Goal: Transaction & Acquisition: Subscribe to service/newsletter

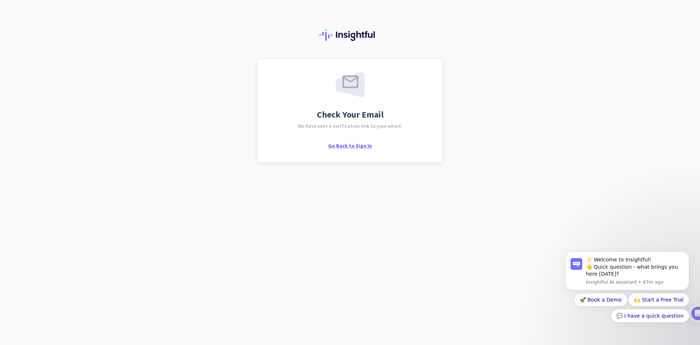
click at [361, 144] on span "Go Back to Sign In" at bounding box center [350, 145] width 44 height 7
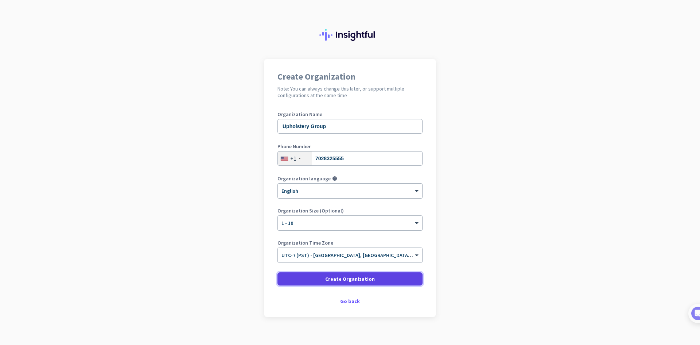
click at [358, 279] on span "Create Organization" at bounding box center [350, 278] width 50 height 7
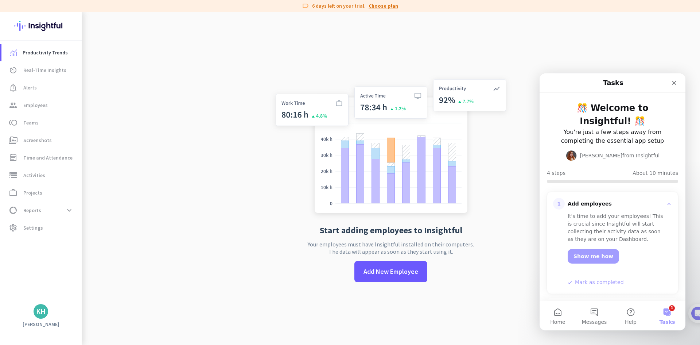
click at [391, 7] on link "Choose plan" at bounding box center [384, 5] width 30 height 7
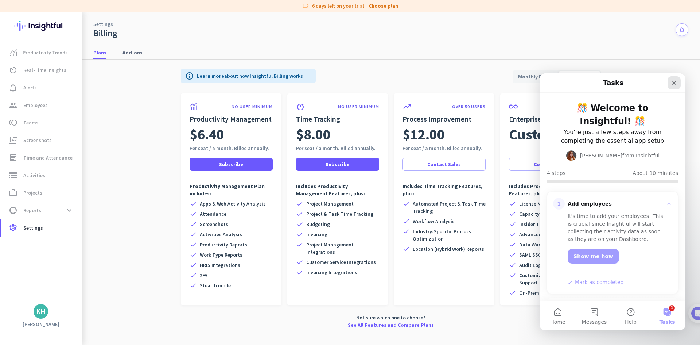
click at [676, 81] on icon "Close" at bounding box center [674, 83] width 4 height 4
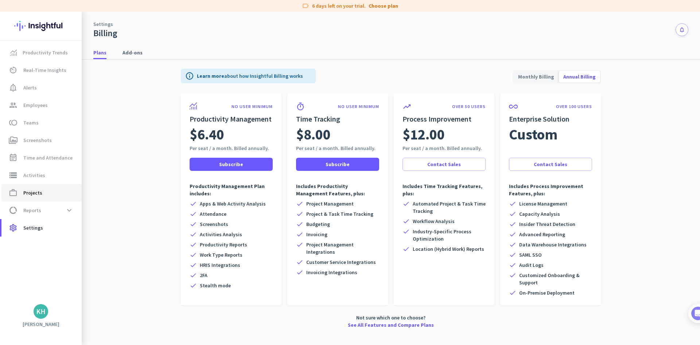
click at [42, 191] on span "work_outline Projects" at bounding box center [41, 192] width 69 height 9
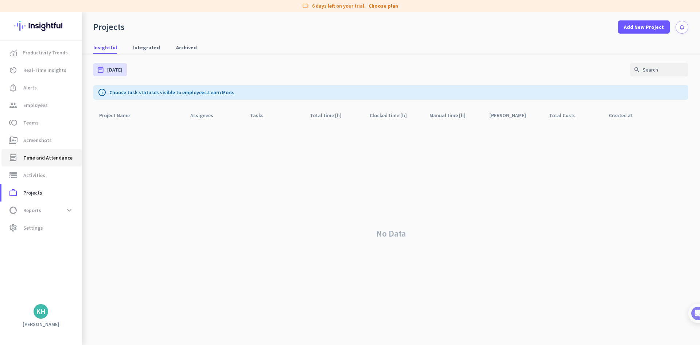
click at [60, 152] on link "event_note Time and Attendance" at bounding box center [41, 158] width 80 height 18
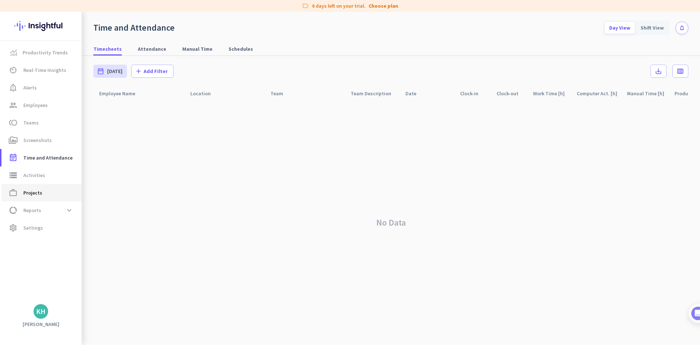
click at [44, 196] on span "work_outline Projects" at bounding box center [41, 192] width 69 height 9
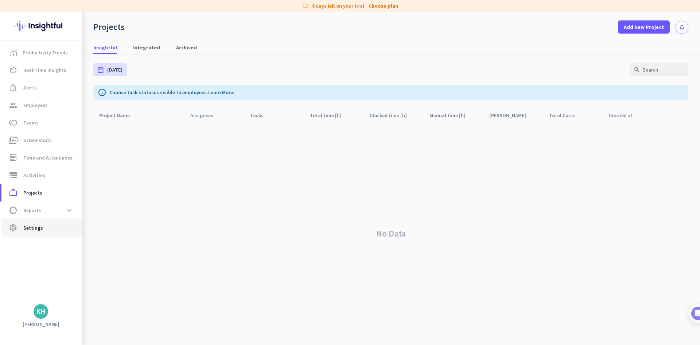
click at [30, 222] on link "settings Settings" at bounding box center [41, 228] width 80 height 18
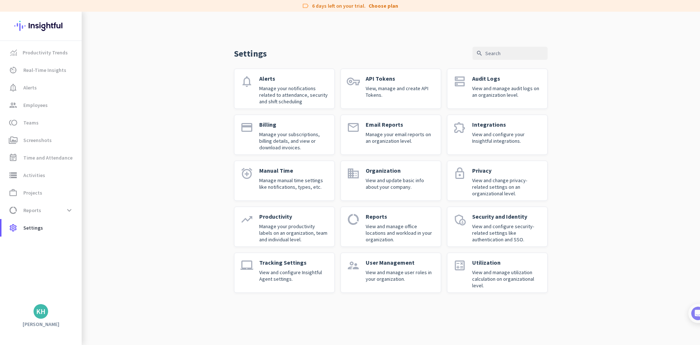
click at [50, 317] on div "KH" at bounding box center [41, 311] width 82 height 15
click at [37, 321] on h3 "[PERSON_NAME]" at bounding box center [41, 324] width 82 height 7
click at [39, 312] on div "KH" at bounding box center [40, 310] width 9 height 7
click at [77, 260] on span "Personal Settings" at bounding box center [80, 258] width 44 height 7
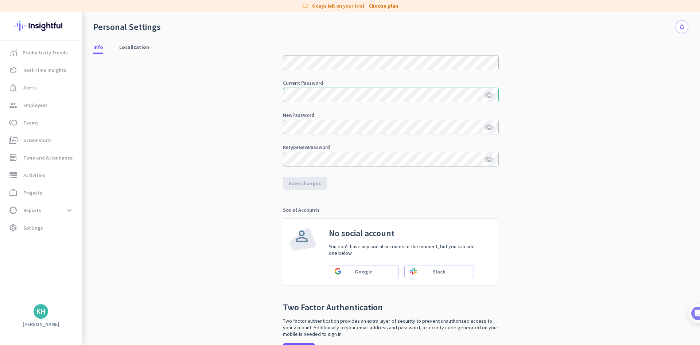
scroll to position [119, 0]
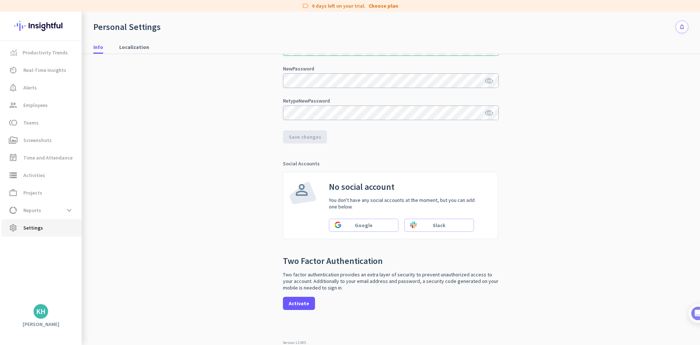
click at [45, 228] on span "settings Settings" at bounding box center [41, 227] width 69 height 9
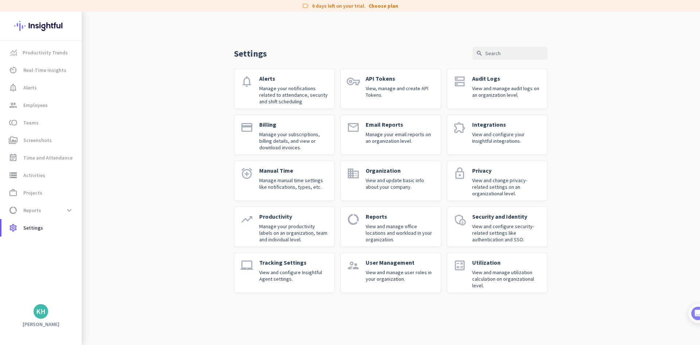
click at [43, 325] on h3 "[PERSON_NAME]" at bounding box center [41, 324] width 82 height 7
click at [46, 313] on div "KH" at bounding box center [41, 311] width 15 height 15
click at [82, 257] on span "Personal Settings" at bounding box center [80, 258] width 44 height 7
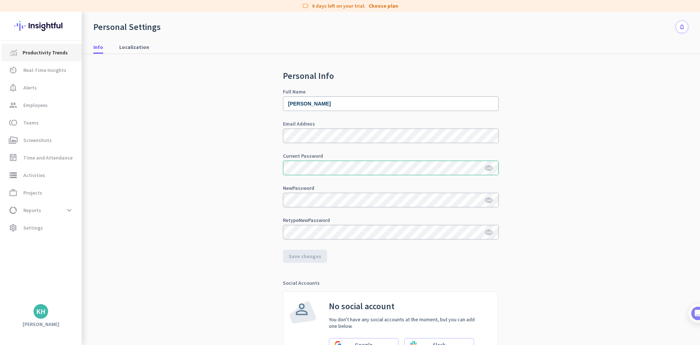
click at [44, 49] on span "Productivity Trends" at bounding box center [45, 52] width 45 height 9
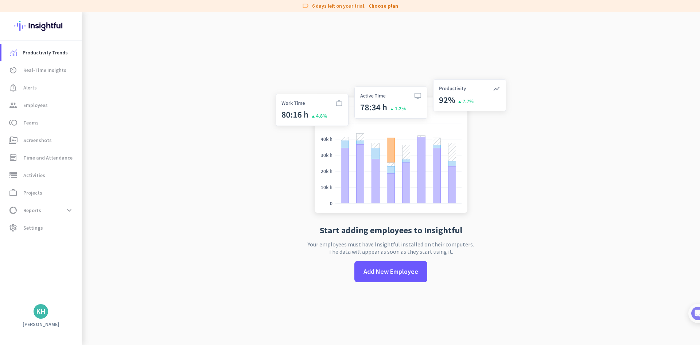
click at [34, 315] on app-letter-avatar "KH" at bounding box center [41, 311] width 15 height 15
click at [79, 254] on span "Personal Settings" at bounding box center [80, 257] width 56 height 13
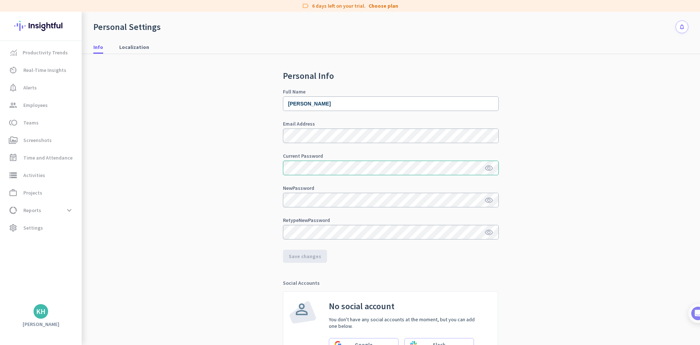
click at [121, 28] on div "Personal Settings" at bounding box center [126, 27] width 67 height 11
click at [388, 5] on link "Choose plan" at bounding box center [384, 5] width 30 height 7
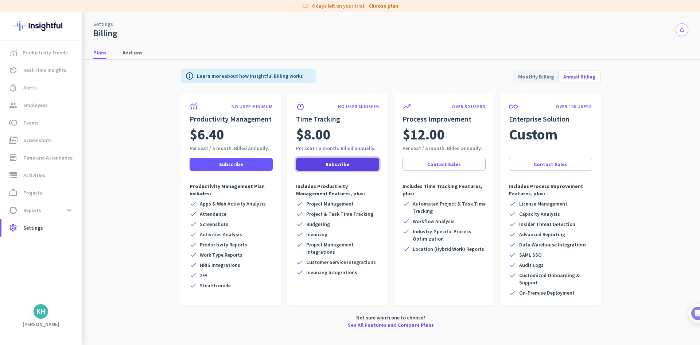
click at [334, 162] on span "Subscribe" at bounding box center [338, 163] width 24 height 7
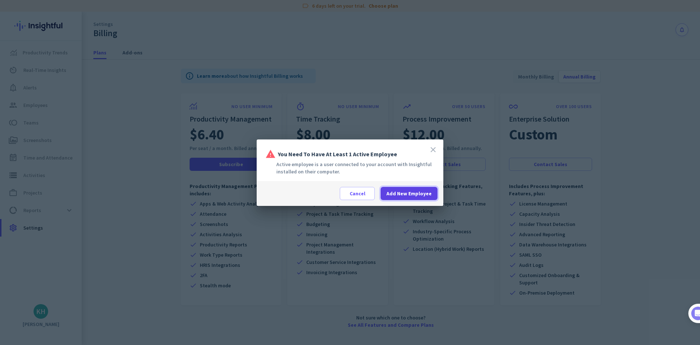
click at [401, 194] on span "Add New Employee" at bounding box center [409, 193] width 45 height 7
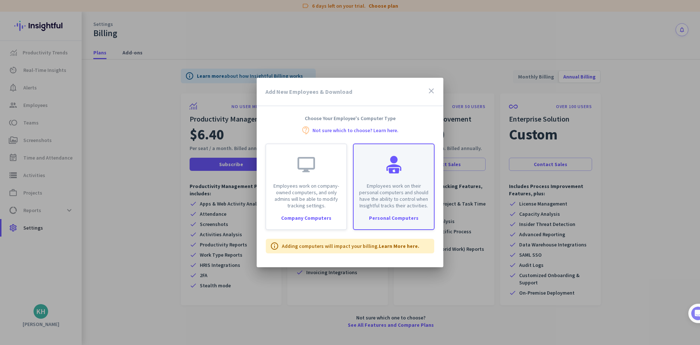
click at [399, 195] on p "Employees work on their personal computers and should have the ability to contr…" at bounding box center [393, 195] width 71 height 26
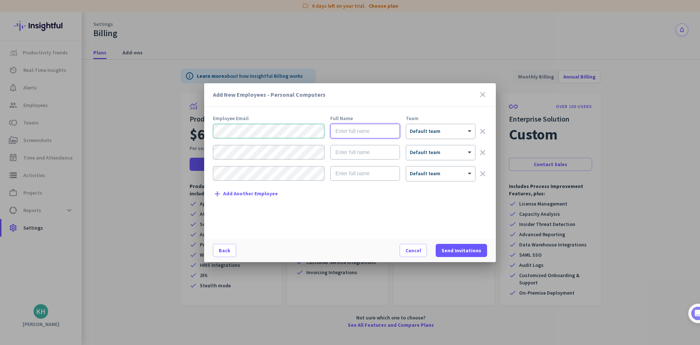
click at [354, 129] on input "text" at bounding box center [365, 131] width 70 height 15
type input "[PERSON_NAME]"
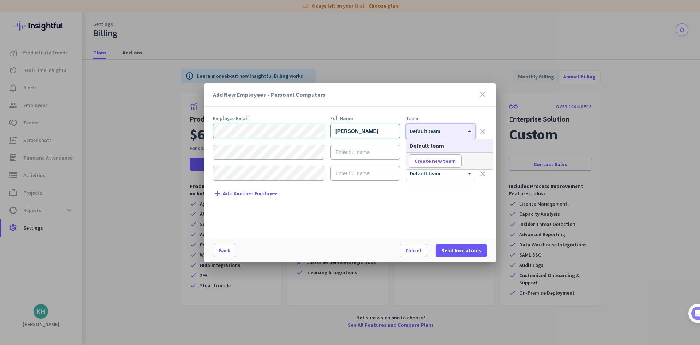
click at [432, 129] on div at bounding box center [440, 129] width 69 height 6
click at [430, 129] on div at bounding box center [440, 129] width 69 height 6
click at [455, 253] on span "Send Invitations" at bounding box center [462, 250] width 40 height 7
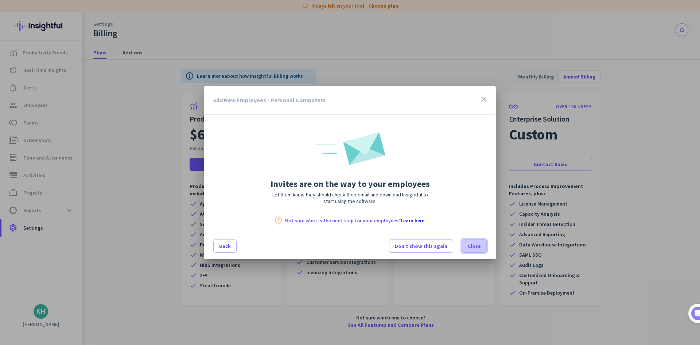
click at [471, 248] on span "Close" at bounding box center [474, 245] width 13 height 7
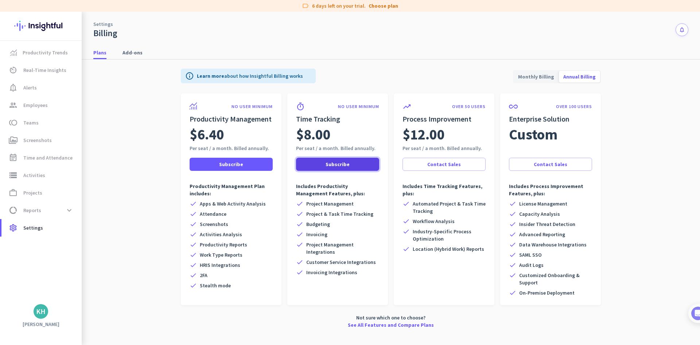
click at [325, 166] on span at bounding box center [337, 164] width 83 height 18
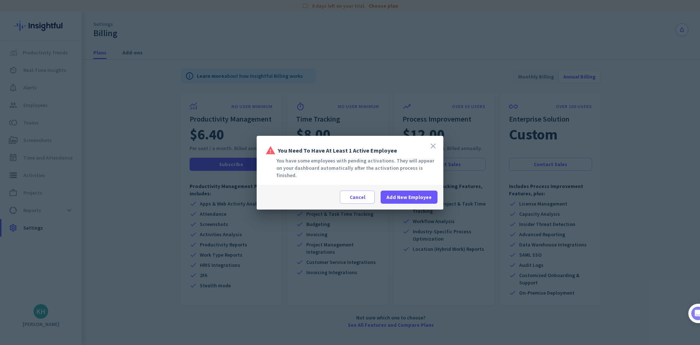
click at [432, 148] on icon "close" at bounding box center [433, 145] width 9 height 9
